Goal: Task Accomplishment & Management: Complete application form

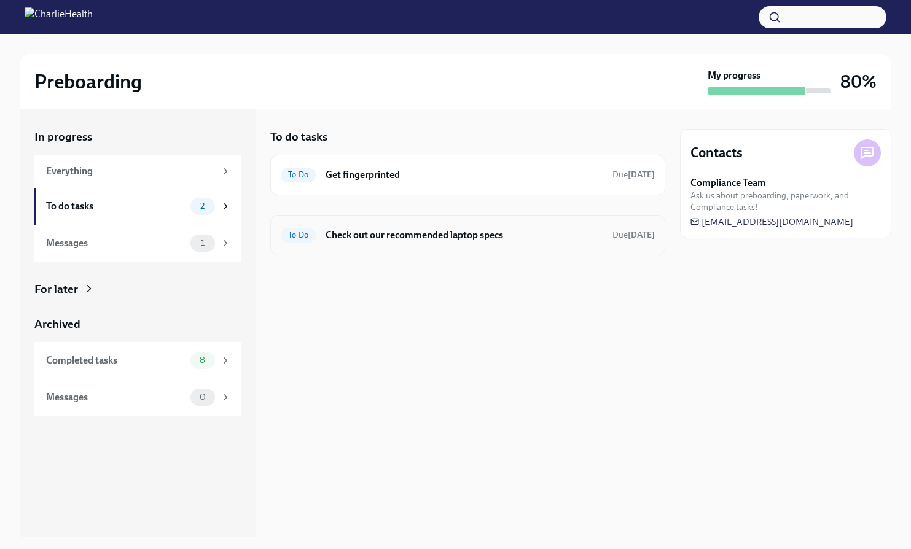
click at [363, 237] on h6 "Check out our recommended laptop specs" at bounding box center [464, 236] width 277 height 14
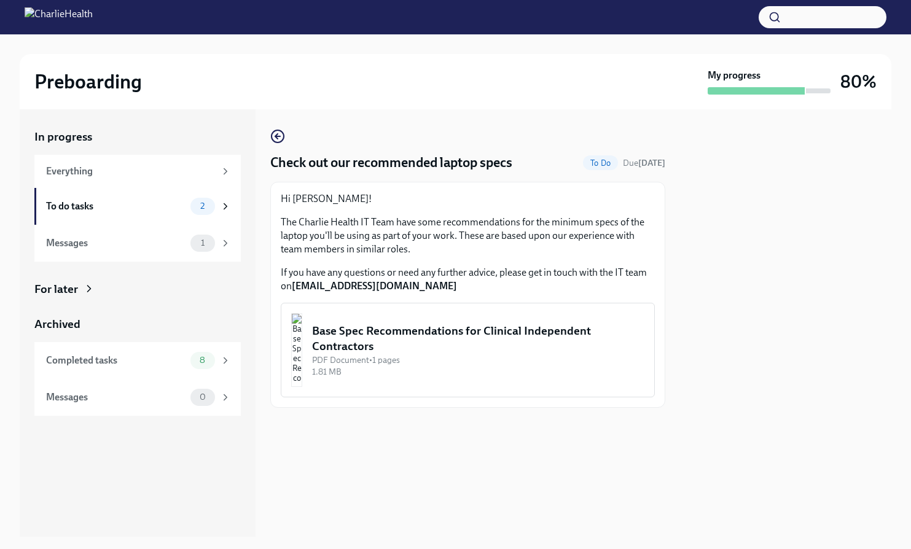
click at [401, 338] on div "Base Spec Recommendations for Clinical Independent Contractors" at bounding box center [478, 338] width 332 height 31
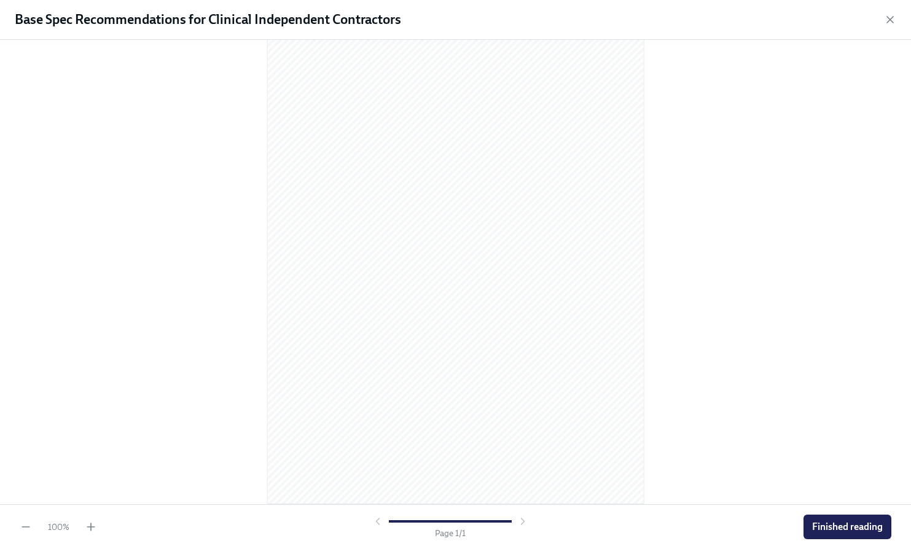
scroll to position [43, 0]
click at [857, 529] on span "Finished reading" at bounding box center [847, 527] width 71 height 12
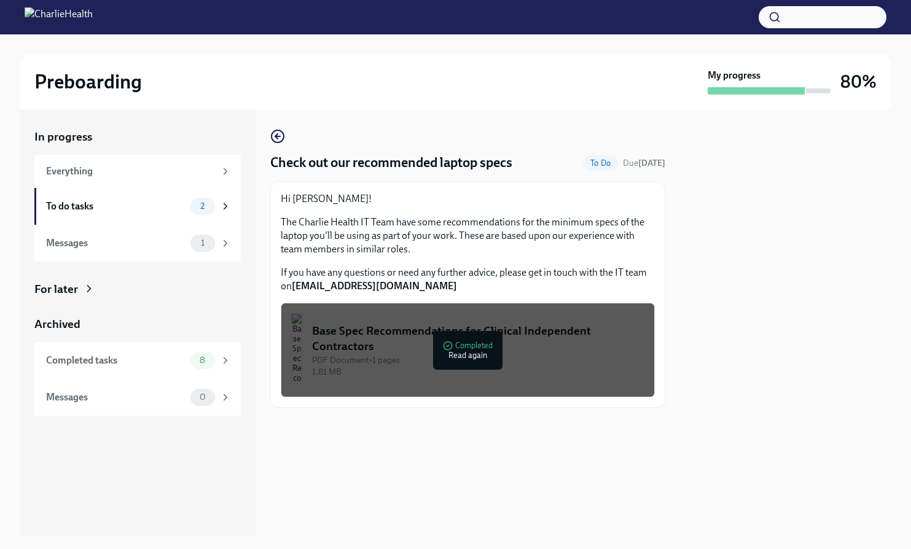
scroll to position [0, 0]
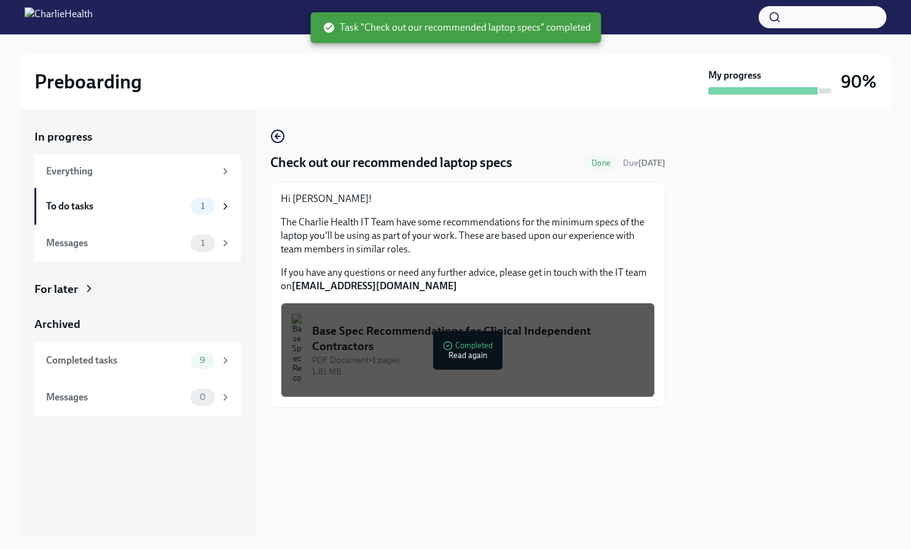
click at [444, 431] on div at bounding box center [467, 427] width 395 height 39
click at [101, 211] on div "To do tasks" at bounding box center [115, 207] width 139 height 14
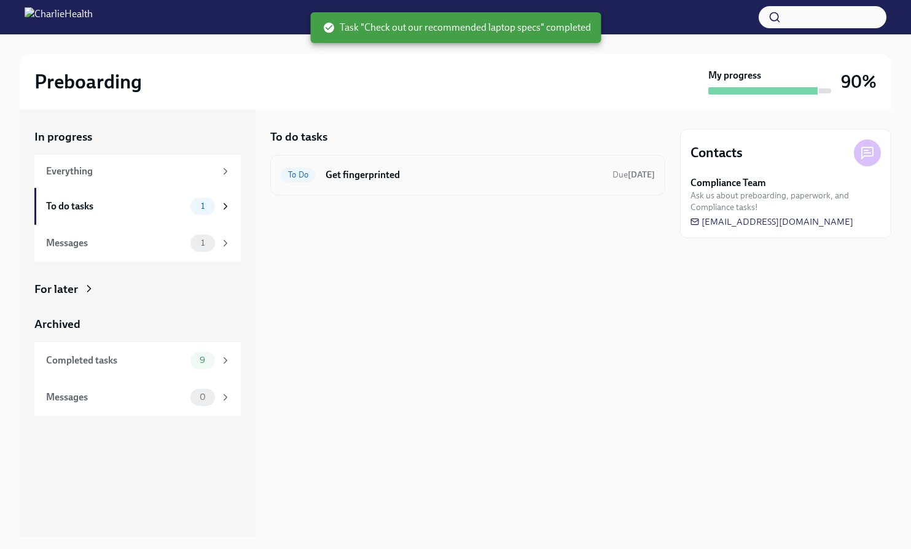
click at [385, 179] on h6 "Get fingerprinted" at bounding box center [464, 175] width 277 height 14
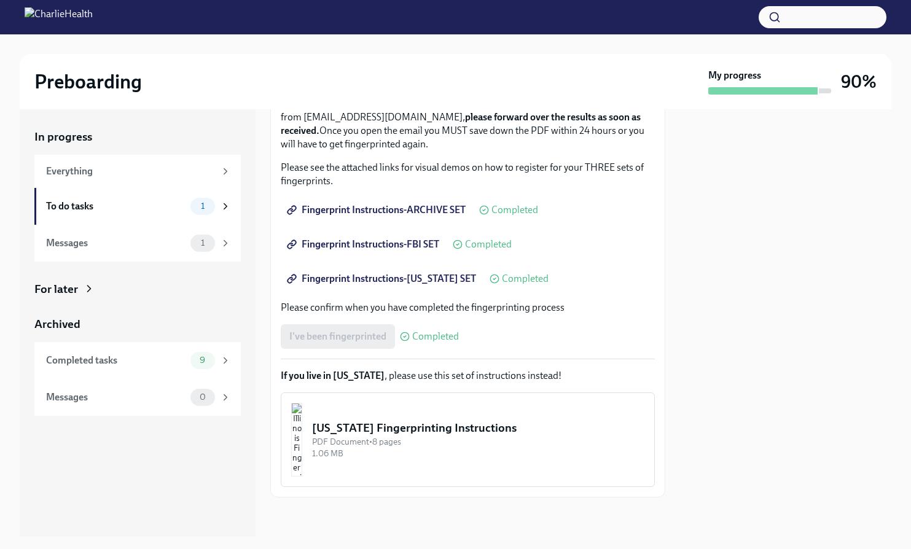
scroll to position [169, 0]
click at [347, 336] on div "I've been fingerprinted Completed" at bounding box center [370, 336] width 178 height 25
click at [456, 438] on div "PDF Document • 8 pages" at bounding box center [478, 442] width 332 height 12
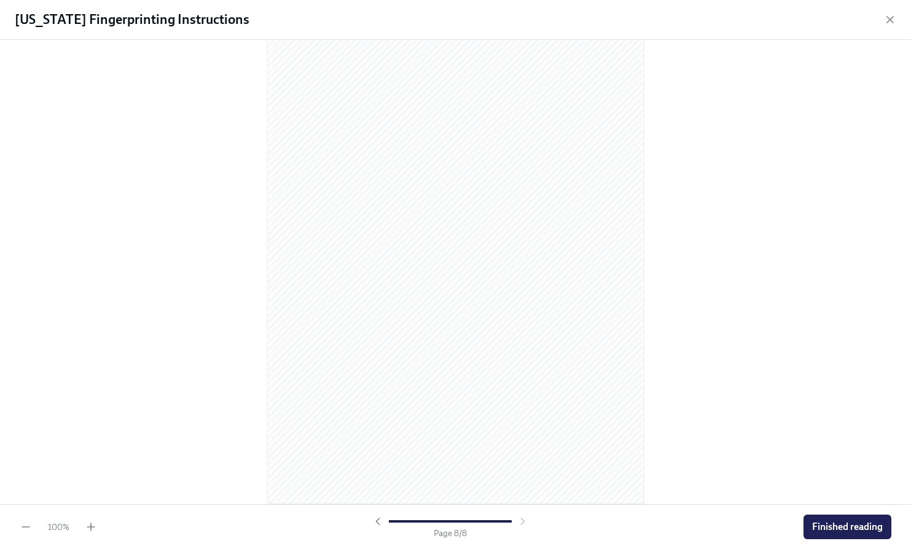
scroll to position [3527, 0]
click at [842, 533] on span "Finished reading" at bounding box center [847, 527] width 71 height 12
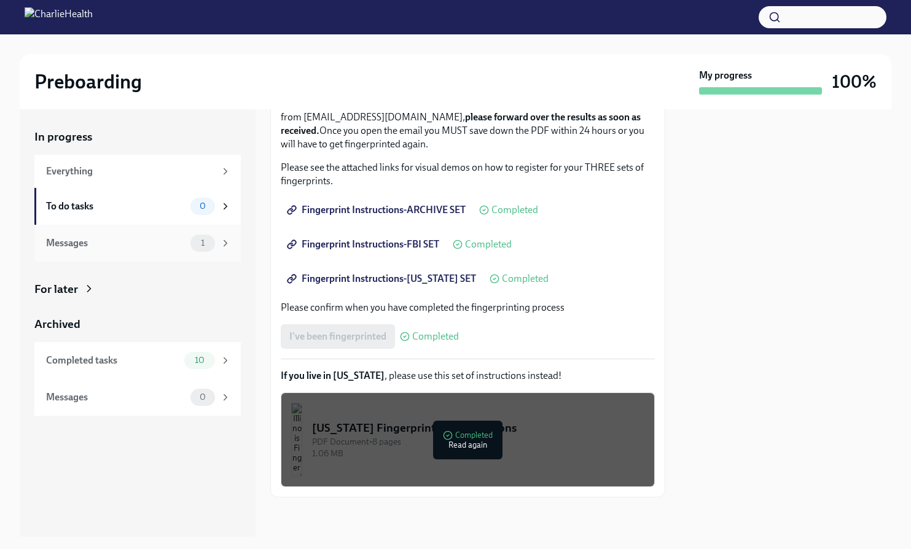
click at [146, 245] on div "Messages" at bounding box center [115, 244] width 139 height 14
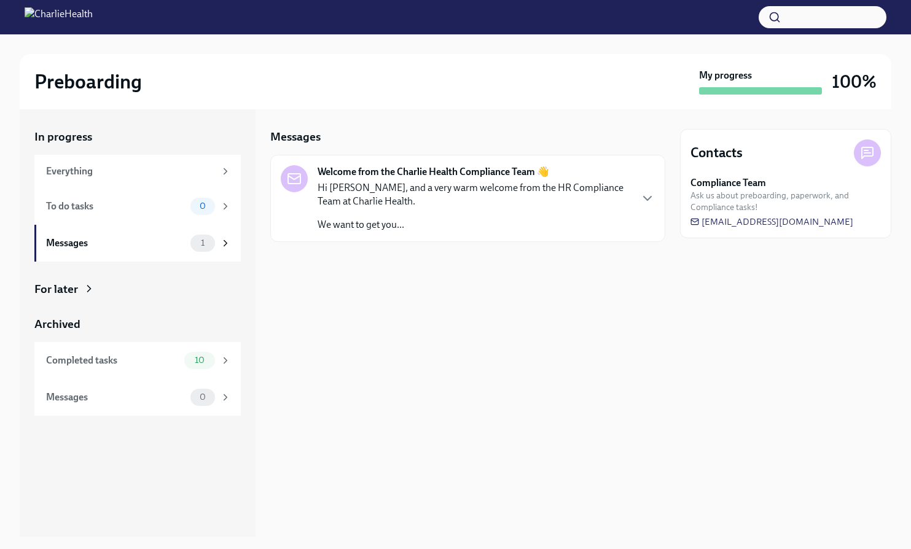
click at [479, 199] on p "Hi [PERSON_NAME], and a very warm welcome from the HR Compliance Team at Charli…" at bounding box center [474, 194] width 313 height 27
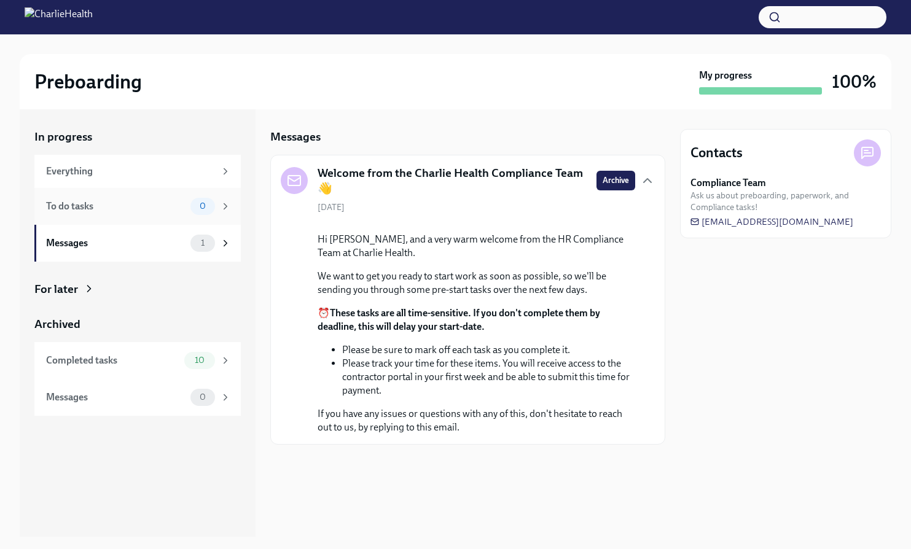
click at [52, 208] on div "To do tasks" at bounding box center [115, 207] width 139 height 14
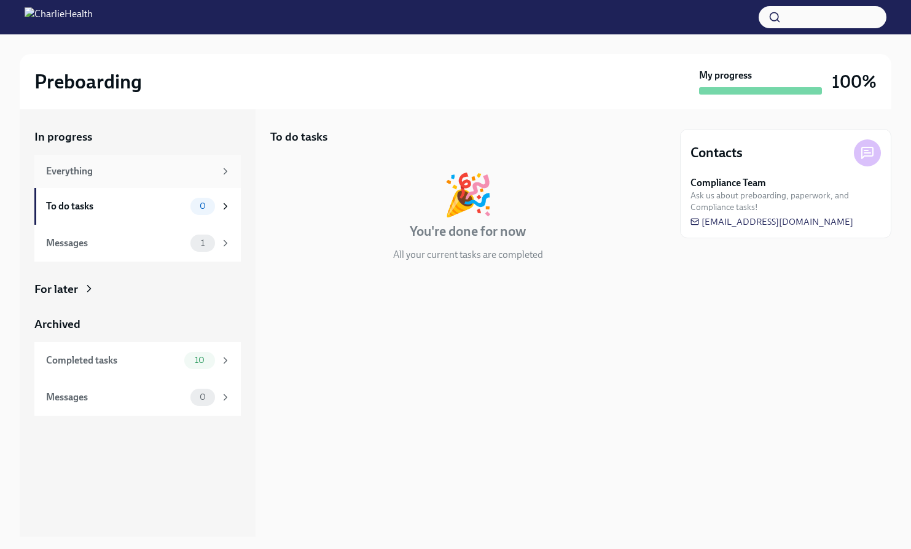
click at [70, 166] on div "Everything" at bounding box center [130, 172] width 169 height 14
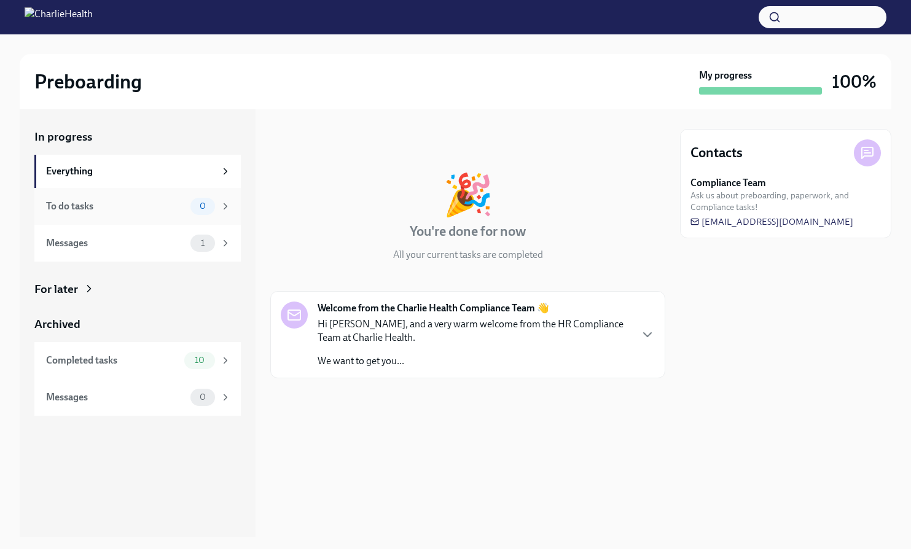
click at [81, 203] on div "To do tasks" at bounding box center [115, 207] width 139 height 14
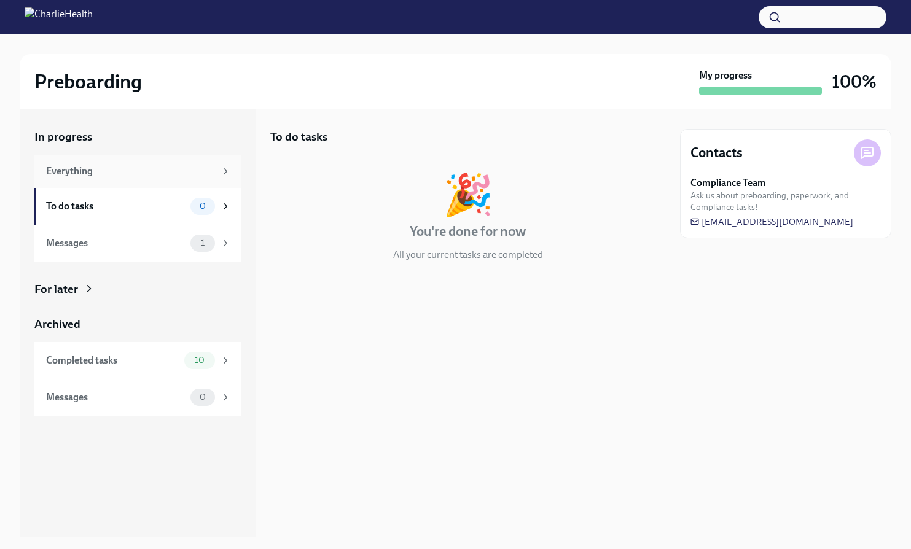
click at [90, 177] on div "Everything" at bounding box center [130, 172] width 169 height 14
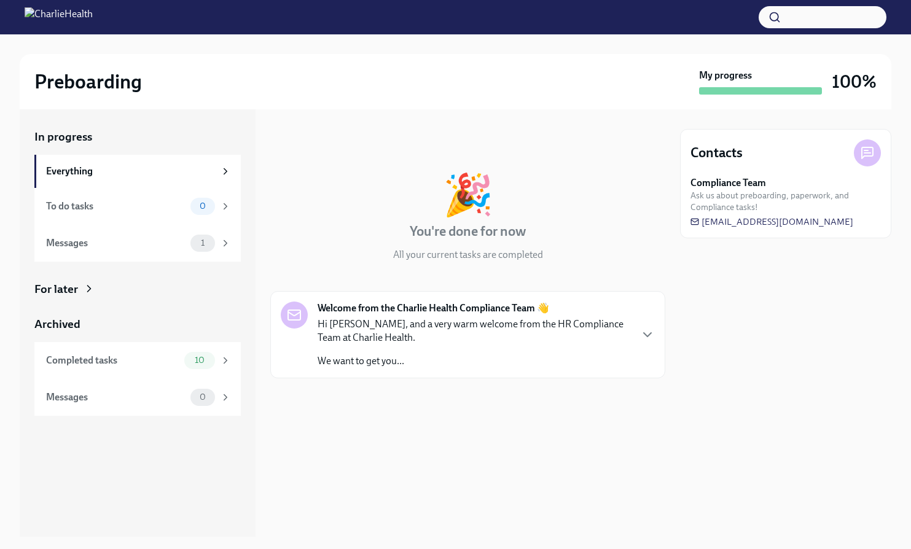
click at [438, 77] on div "Preboarding" at bounding box center [364, 81] width 660 height 25
click at [518, 110] on div "In progress 🎉 You're done for now All your current tasks are completed Welcome …" at bounding box center [467, 323] width 395 height 428
click at [323, 98] on div "Preboarding My progress 100%" at bounding box center [456, 81] width 872 height 55
